Goal: Information Seeking & Learning: Learn about a topic

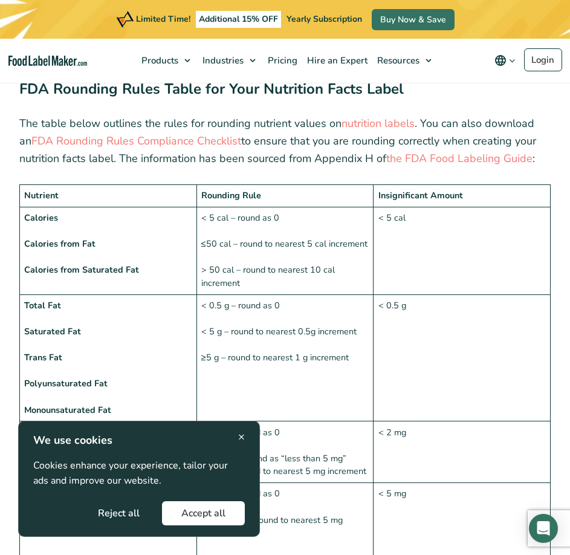
scroll to position [665, 0]
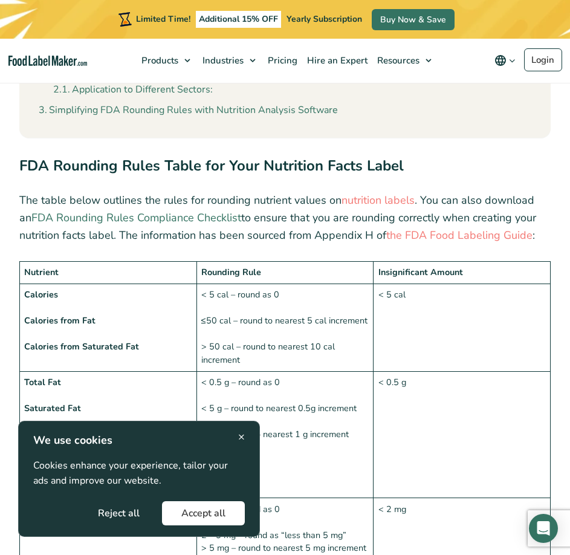
click at [163, 219] on link "FDA Rounding Rules Compliance Checklist" at bounding box center [136, 217] width 210 height 15
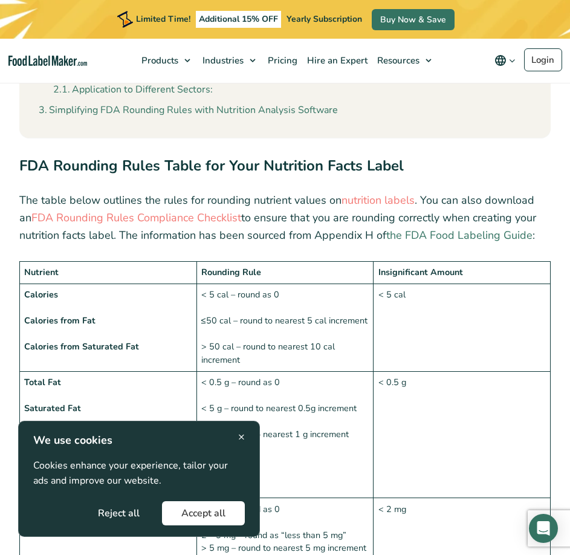
click at [445, 231] on link "the FDA Food Labeling Guide" at bounding box center [459, 235] width 146 height 15
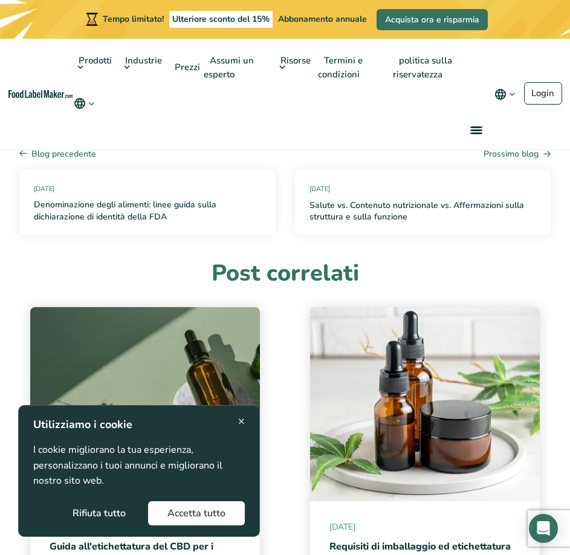
scroll to position [5317, 0]
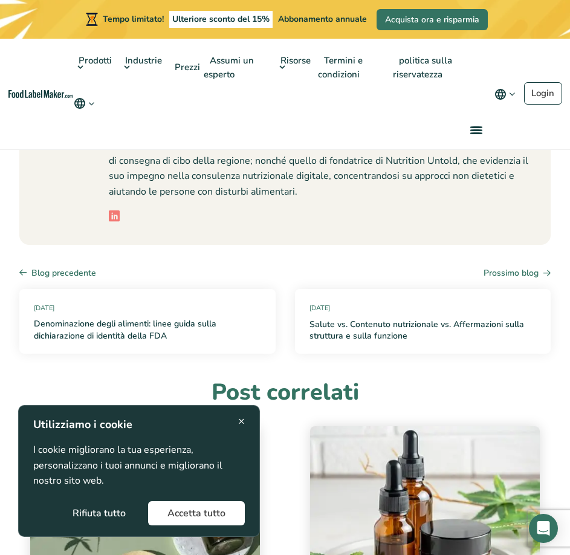
click at [91, 512] on font "Rifiuta tutto" at bounding box center [99, 512] width 53 height 13
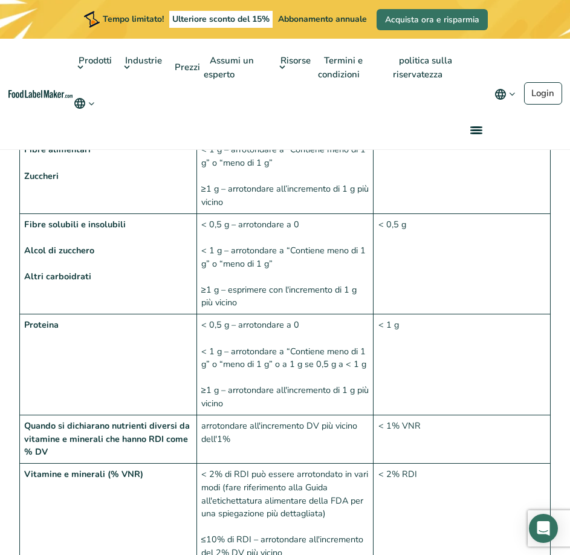
scroll to position [1269, 0]
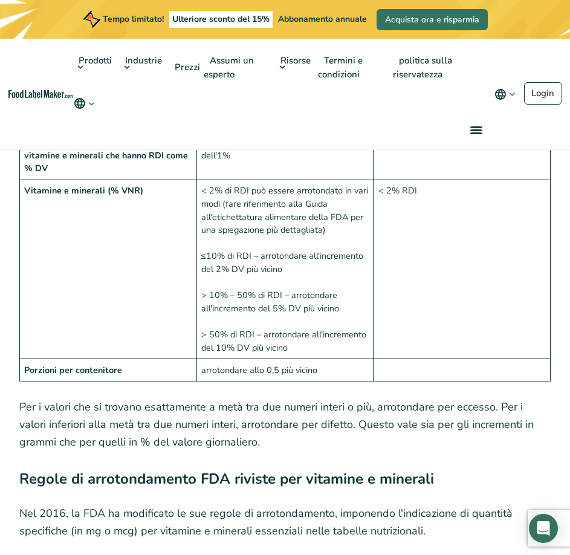
scroll to position [1660, 0]
